Goal: Task Accomplishment & Management: Use online tool/utility

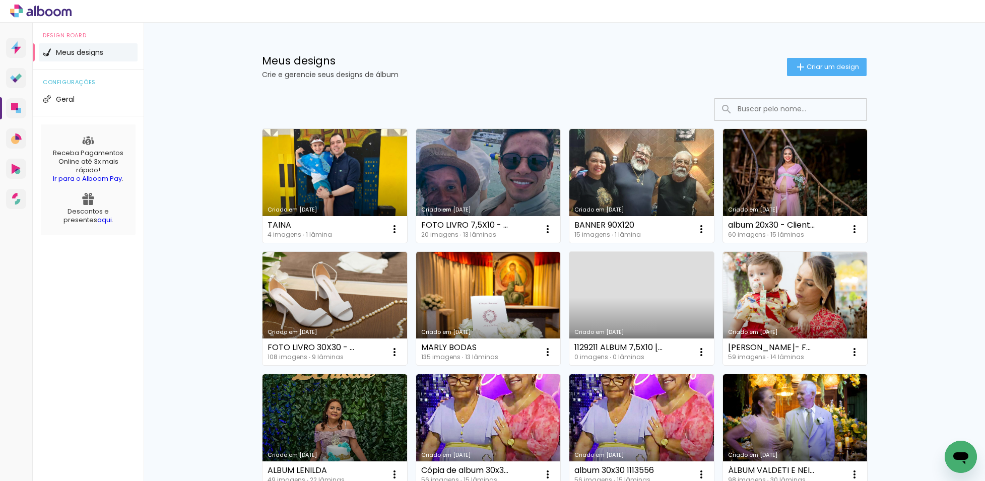
click at [773, 109] on input at bounding box center [804, 109] width 144 height 21
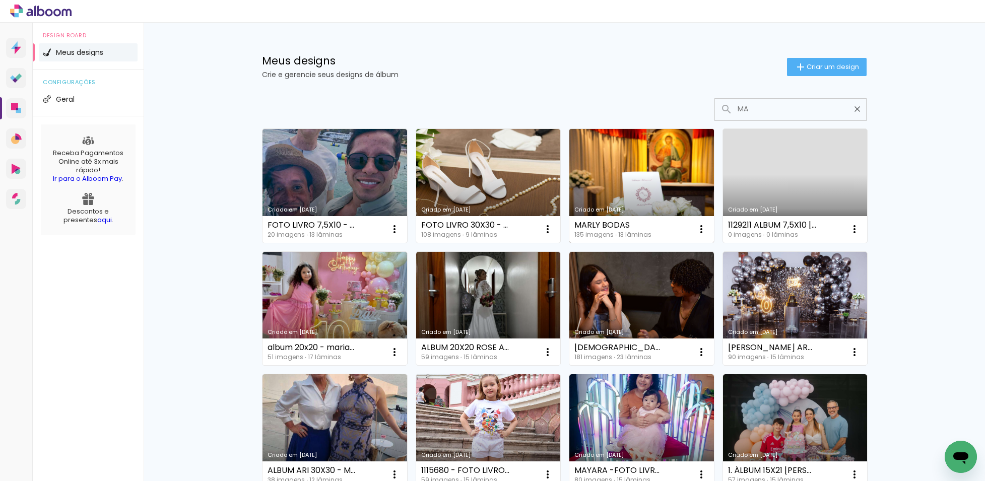
type input "MA"
type paper-input "MA"
click at [610, 199] on link "Criado em [DATE]" at bounding box center [641, 186] width 145 height 114
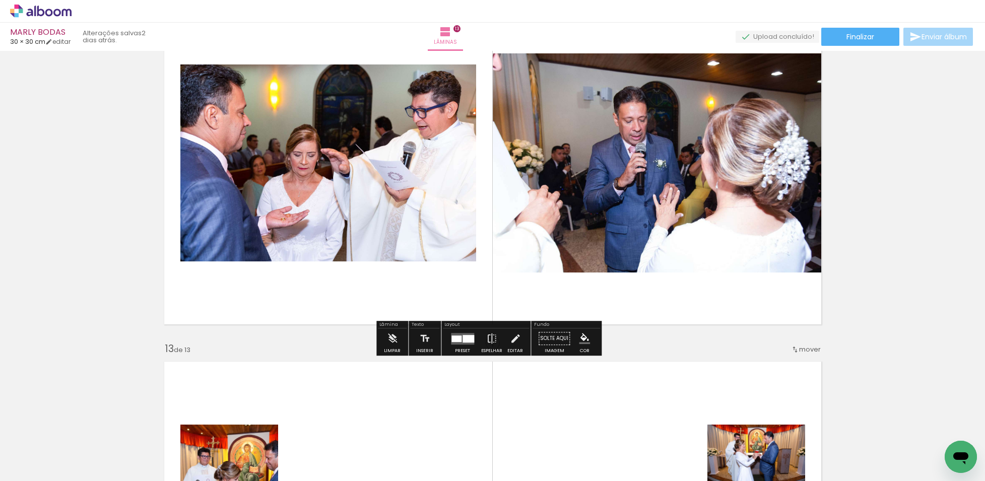
scroll to position [4156, 0]
